Goal: Task Accomplishment & Management: Manage account settings

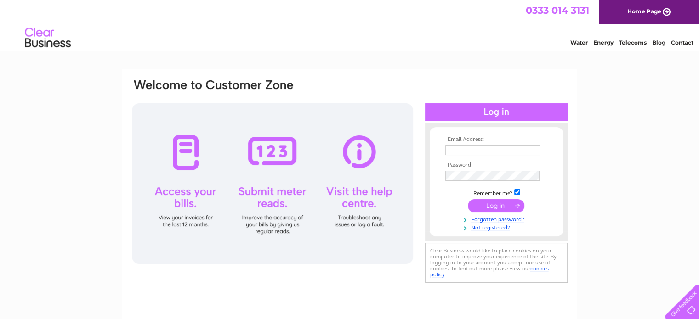
type input "[PERSON_NAME][EMAIL_ADDRESS][DOMAIN_NAME]"
click at [511, 203] on input "submit" at bounding box center [496, 205] width 57 height 13
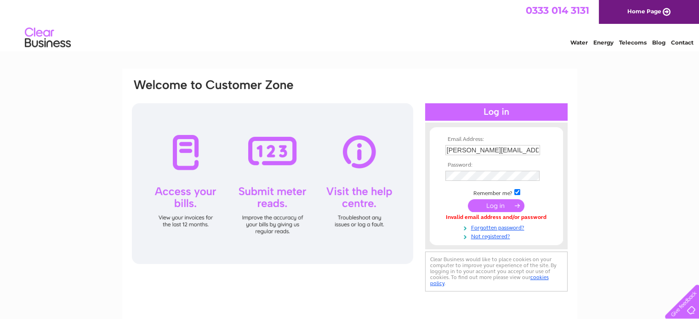
click at [447, 150] on input "Dave_new@live.co.uk" at bounding box center [492, 150] width 95 height 10
type input "[PERSON_NAME][EMAIL_ADDRESS][DOMAIN_NAME]"
click at [489, 207] on input "submit" at bounding box center [496, 206] width 57 height 13
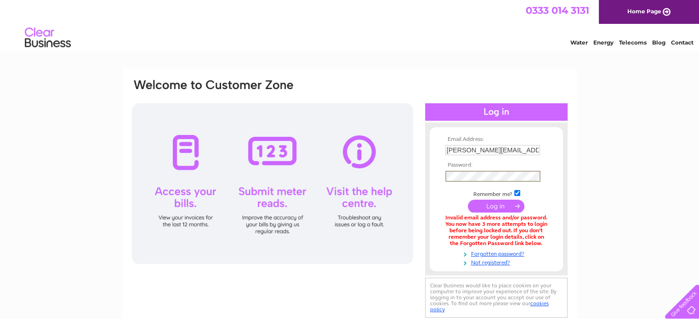
click at [495, 208] on input "submit" at bounding box center [496, 206] width 57 height 13
click at [508, 253] on link "Forgotten password?" at bounding box center [497, 253] width 104 height 9
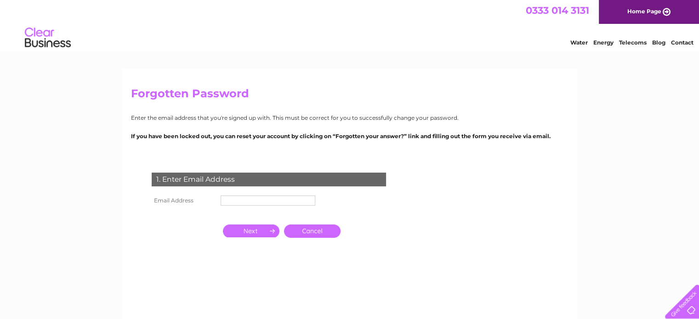
click at [242, 200] on input "text" at bounding box center [268, 201] width 95 height 10
type input "[PERSON_NAME][EMAIL_ADDRESS][DOMAIN_NAME]"
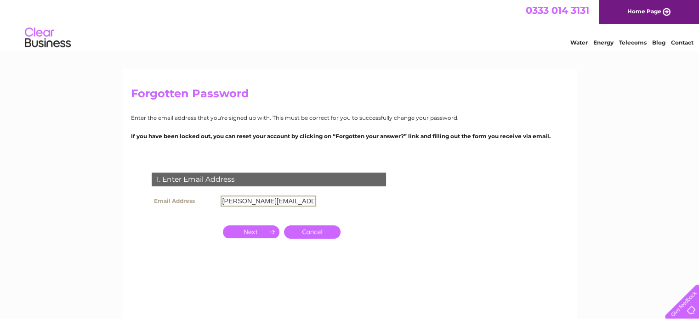
click at [248, 231] on input "button" at bounding box center [251, 232] width 57 height 13
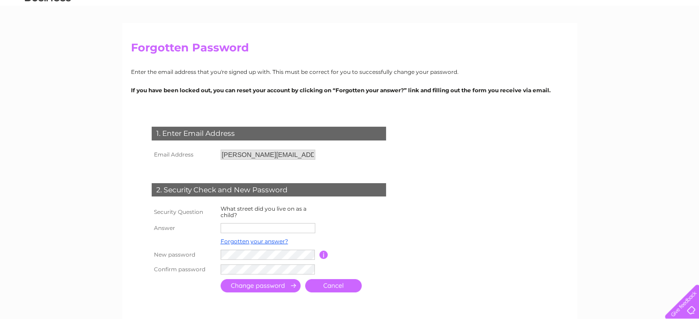
scroll to position [92, 0]
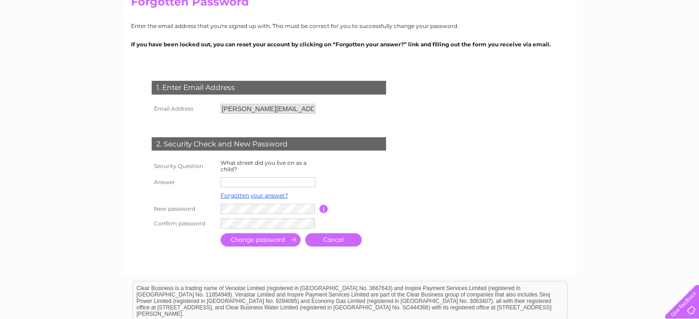
click at [251, 181] on input "text" at bounding box center [268, 182] width 95 height 10
click at [239, 195] on link "Forgotten your answer?" at bounding box center [255, 196] width 68 height 7
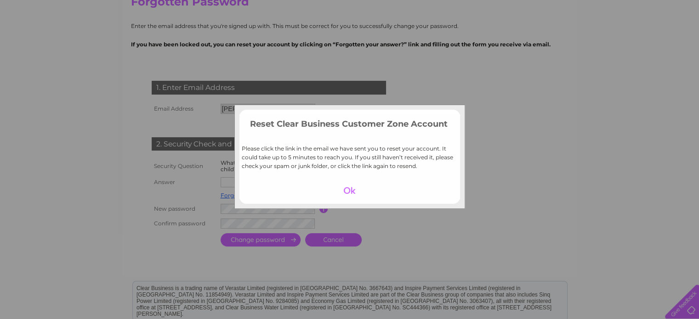
click at [351, 193] on div at bounding box center [349, 190] width 57 height 13
